Goal: Task Accomplishment & Management: Complete application form

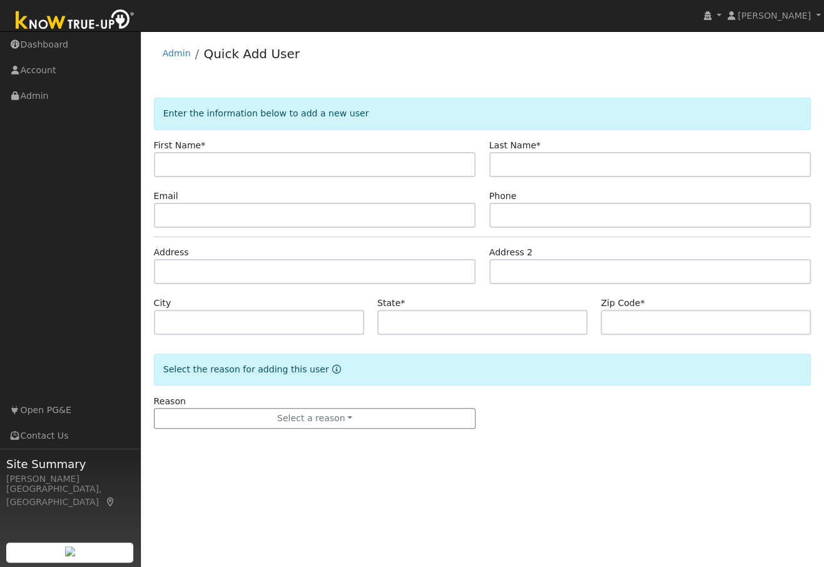
click at [277, 166] on input "text" at bounding box center [315, 164] width 322 height 25
type input "Robert"
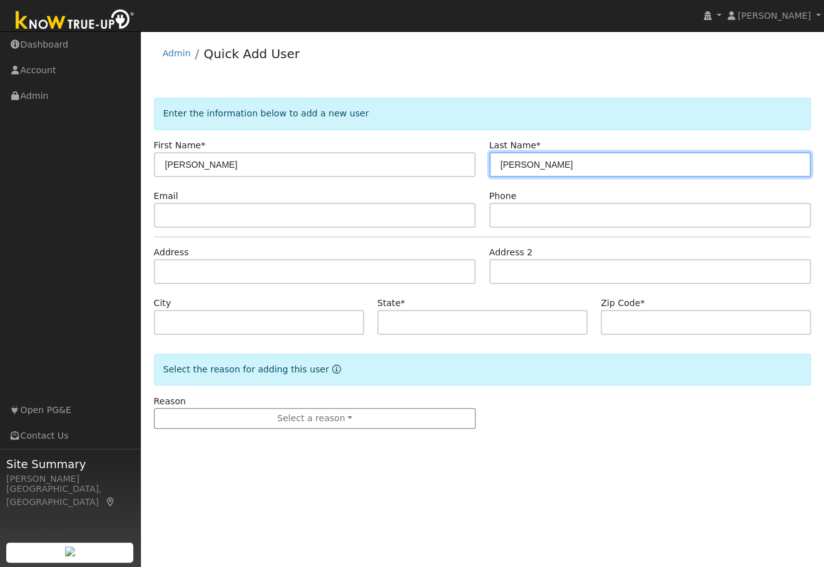
type input "Donovan"
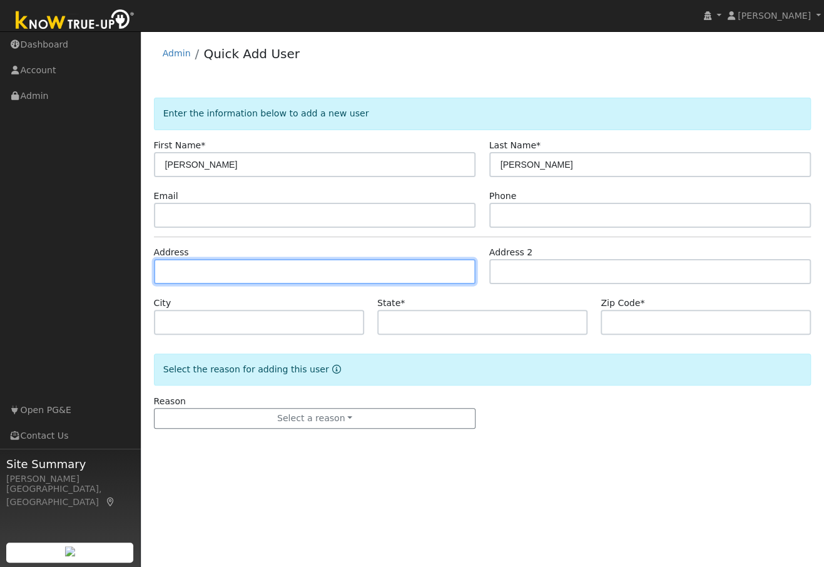
click at [185, 274] on input "text" at bounding box center [315, 271] width 322 height 25
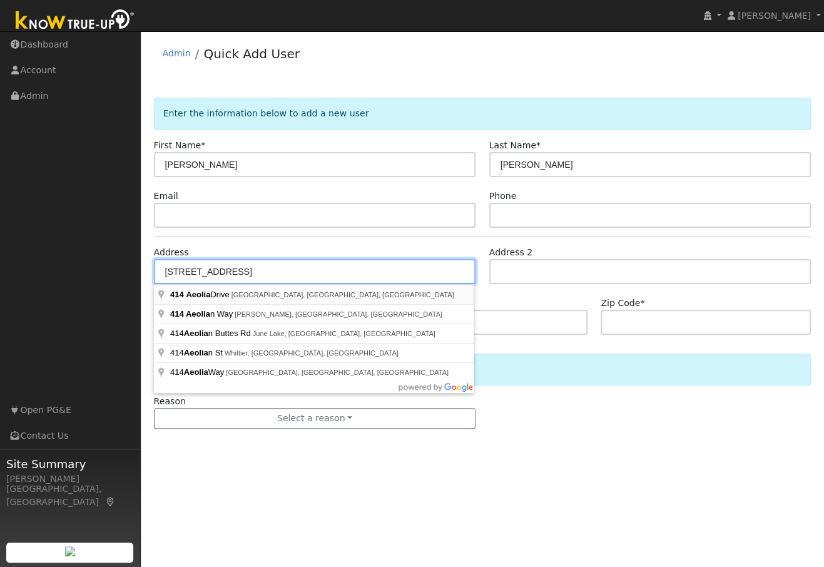
type input "[STREET_ADDRESS]"
type input "Auburn"
type input "CA"
type input "95603"
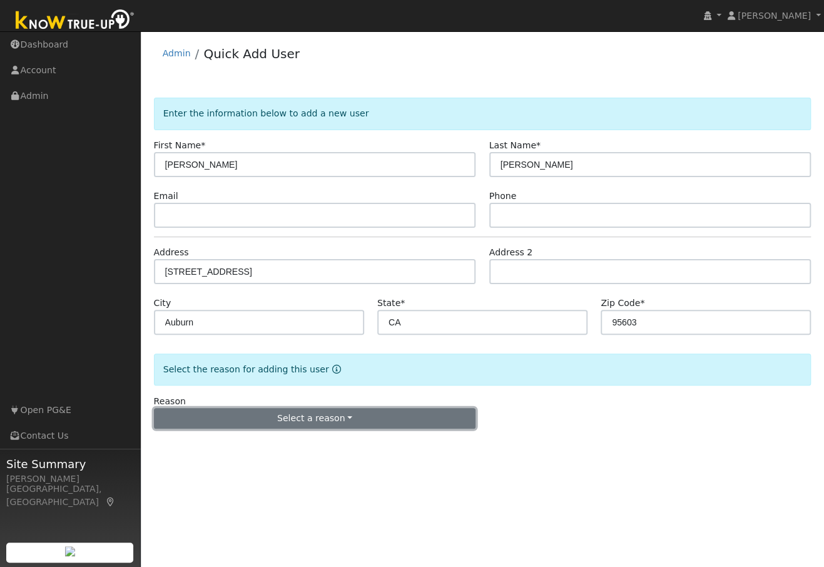
click at [280, 421] on button "Select a reason" at bounding box center [315, 418] width 322 height 21
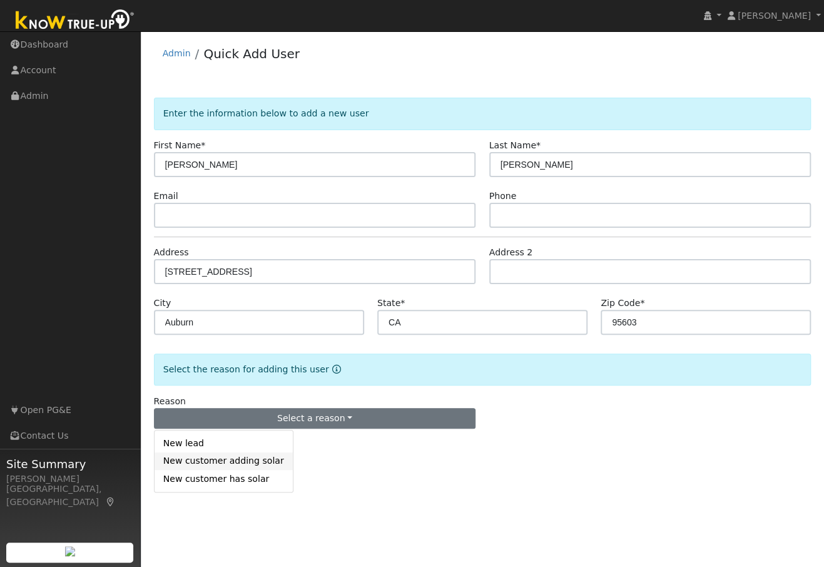
click at [227, 462] on link "New customer adding solar" at bounding box center [224, 461] width 138 height 18
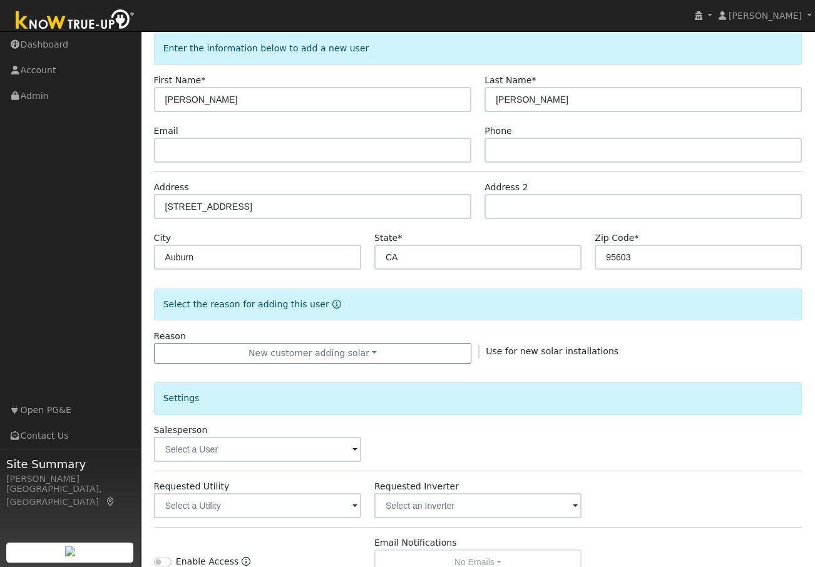
scroll to position [241, 0]
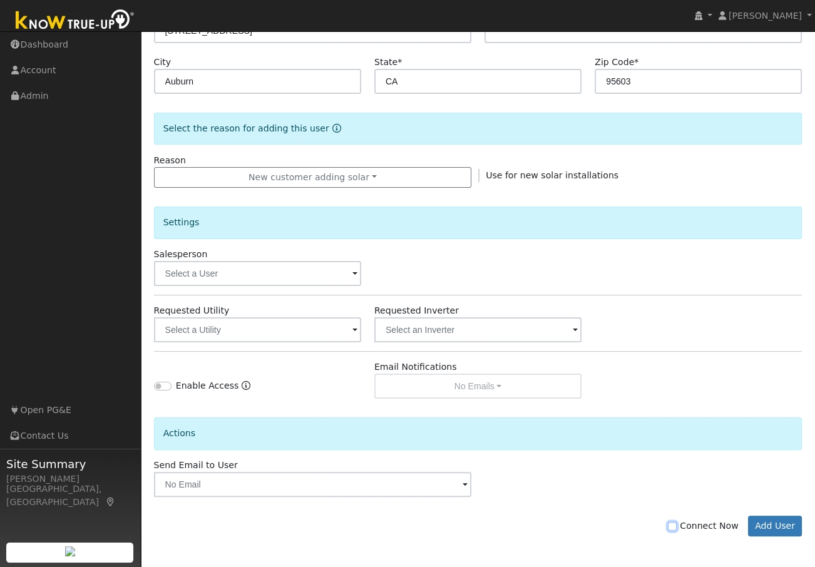
click at [676, 524] on input "Connect Now" at bounding box center [672, 526] width 9 height 9
checkbox input "true"
click at [773, 518] on button "Add User" at bounding box center [775, 526] width 54 height 21
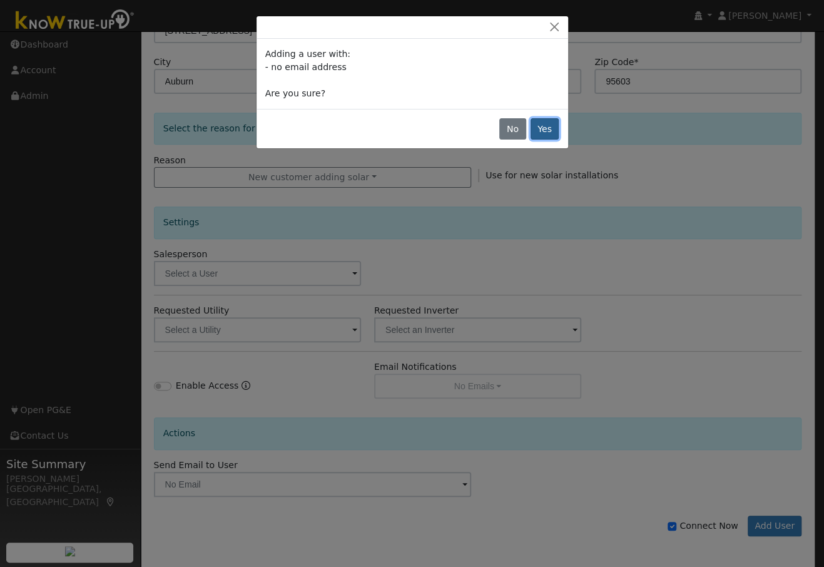
click at [558, 130] on button "Yes" at bounding box center [545, 128] width 29 height 21
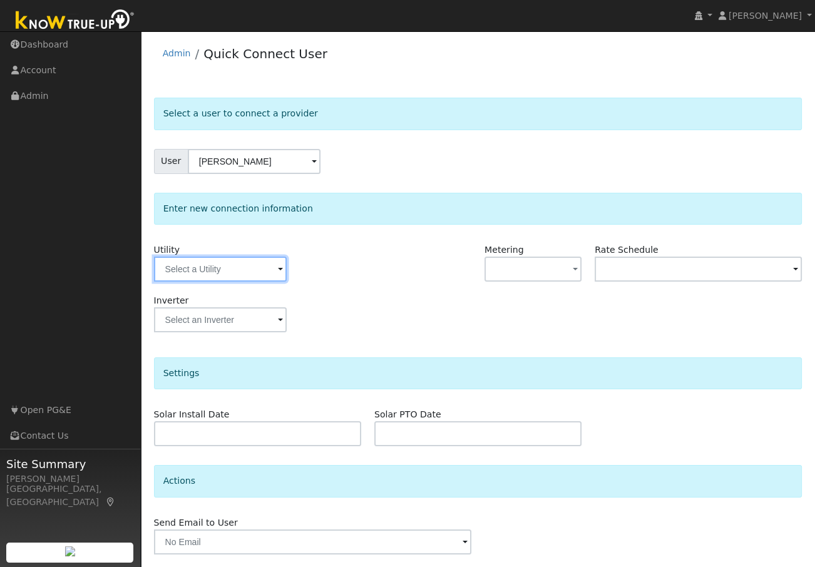
click at [251, 278] on input "text" at bounding box center [220, 269] width 133 height 25
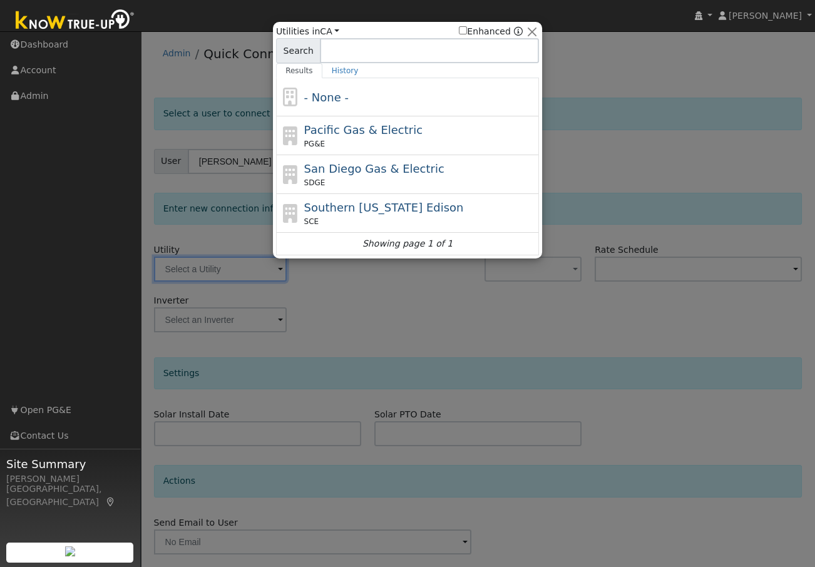
click at [341, 136] on span "Pacific Gas & Electric" at bounding box center [363, 129] width 118 height 13
type input "PG&E"
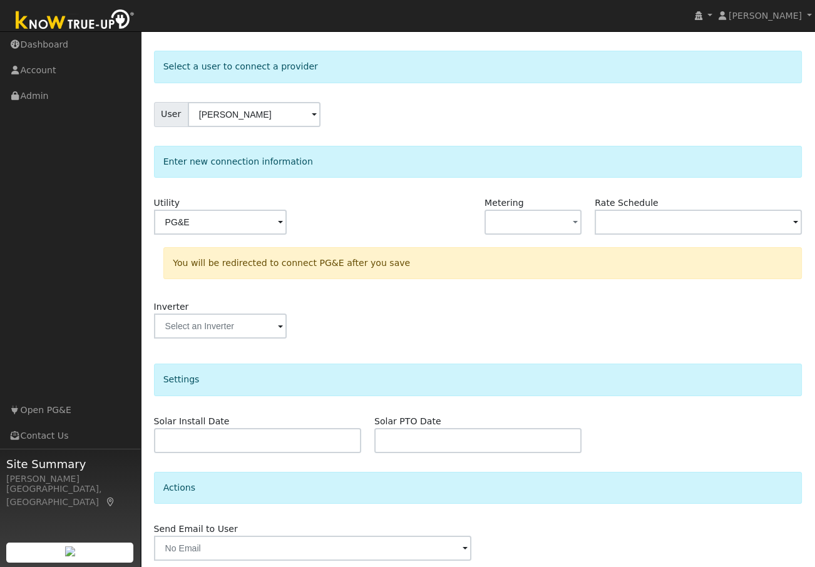
scroll to position [92, 0]
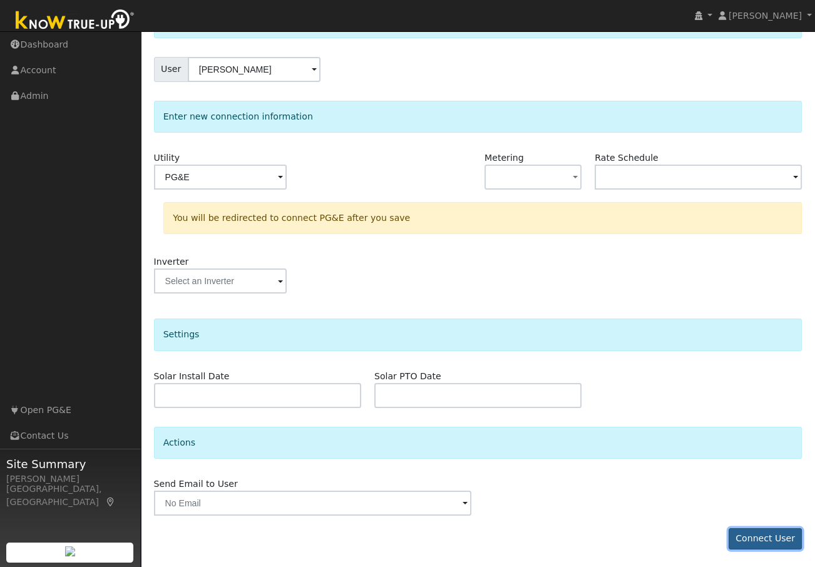
click at [758, 539] on button "Connect User" at bounding box center [765, 538] width 74 height 21
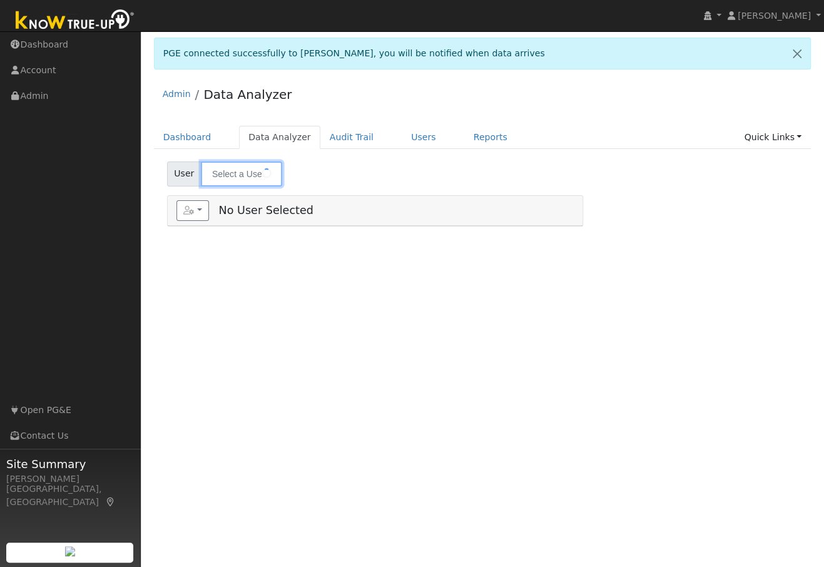
type input "[PERSON_NAME]"
